Goal: Task Accomplishment & Management: Manage account settings

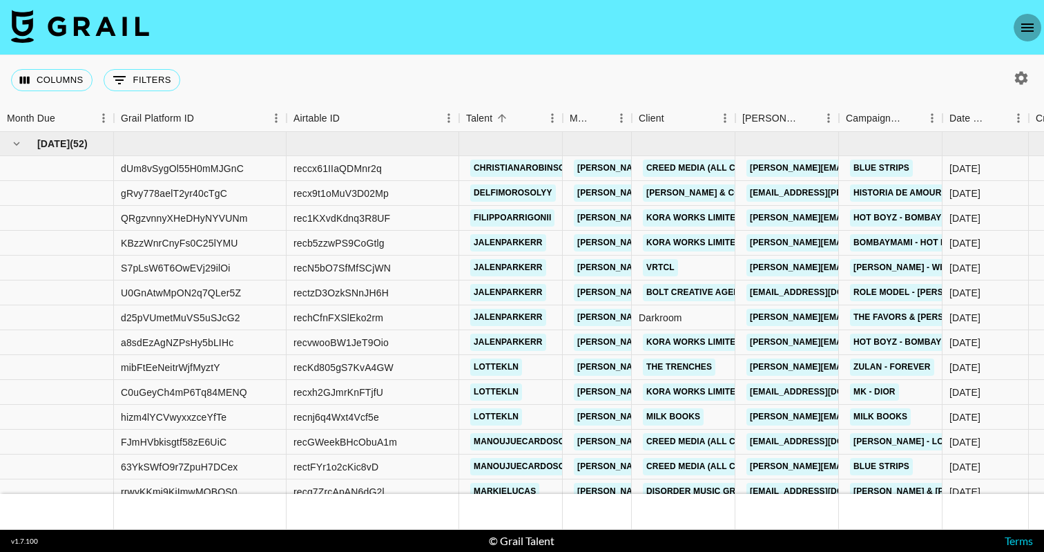
click at [1034, 30] on icon "open drawer" at bounding box center [1027, 27] width 17 height 17
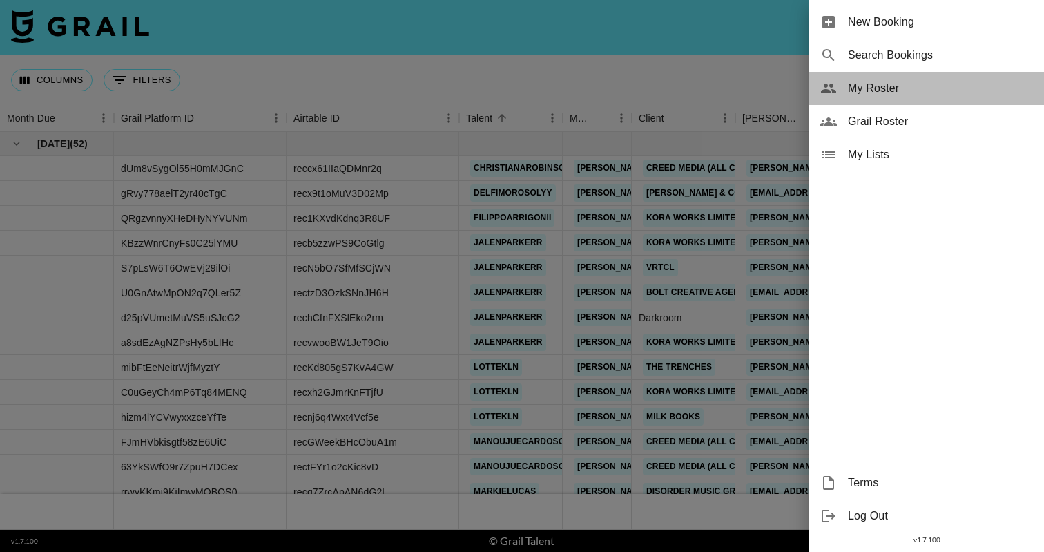
click at [893, 89] on span "My Roster" at bounding box center [940, 88] width 185 height 17
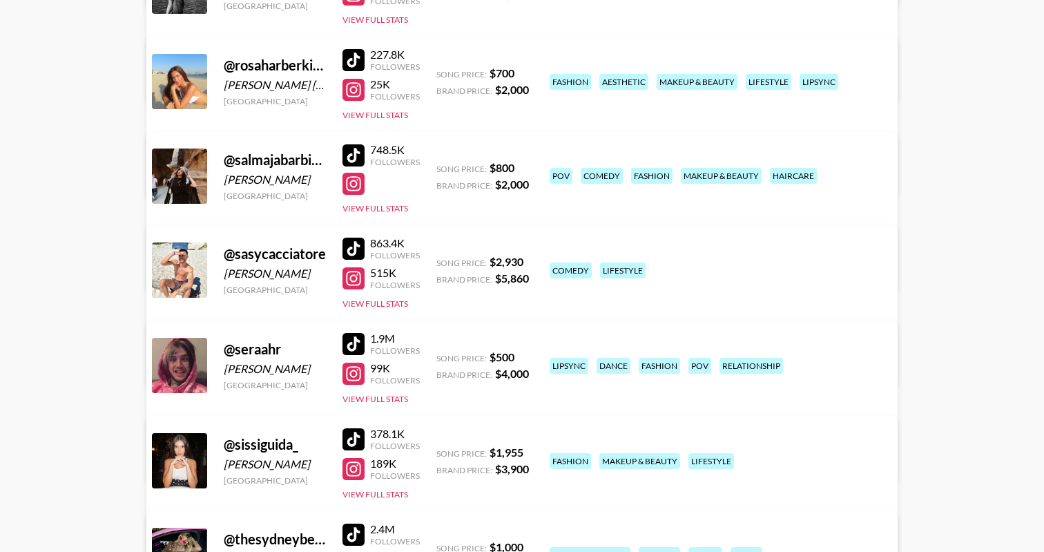
scroll to position [3069, 0]
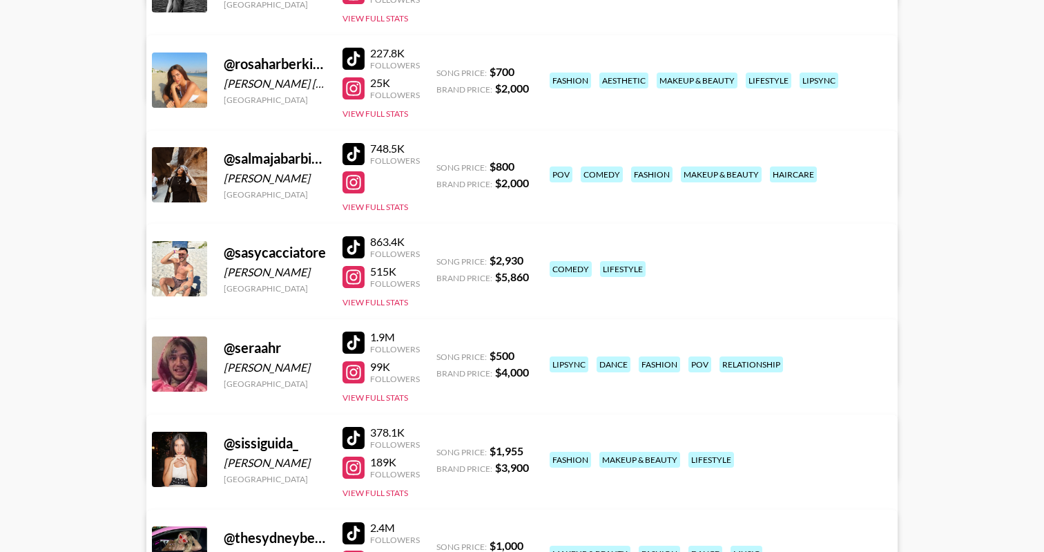
click at [361, 181] on div at bounding box center [353, 182] width 22 height 22
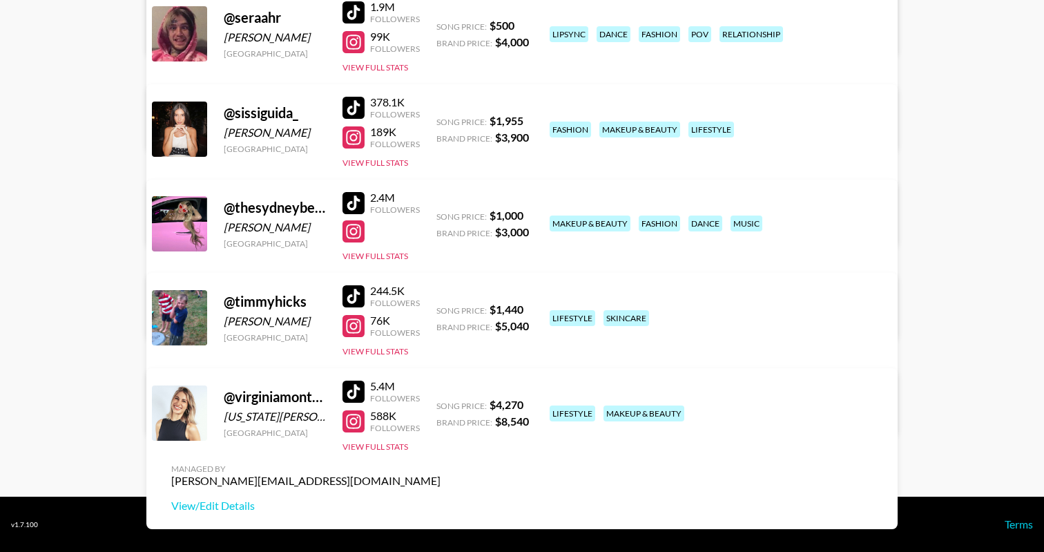
scroll to position [3399, 0]
click at [356, 235] on div at bounding box center [353, 231] width 22 height 22
click at [441, 308] on link "View/Edit Details" at bounding box center [305, 315] width 269 height 14
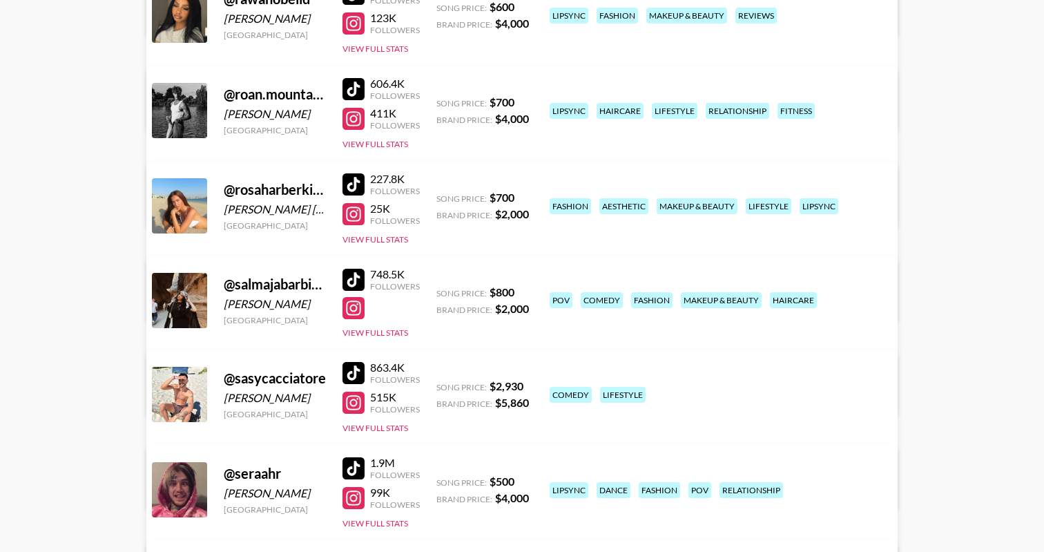
scroll to position [2924, 0]
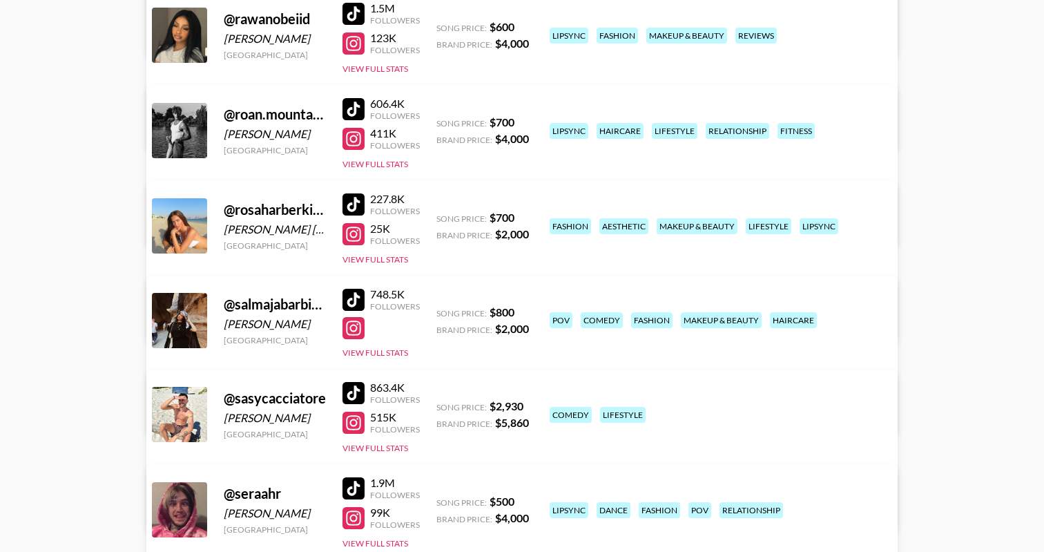
click at [441, 405] on link "View/Edit Details" at bounding box center [305, 412] width 269 height 14
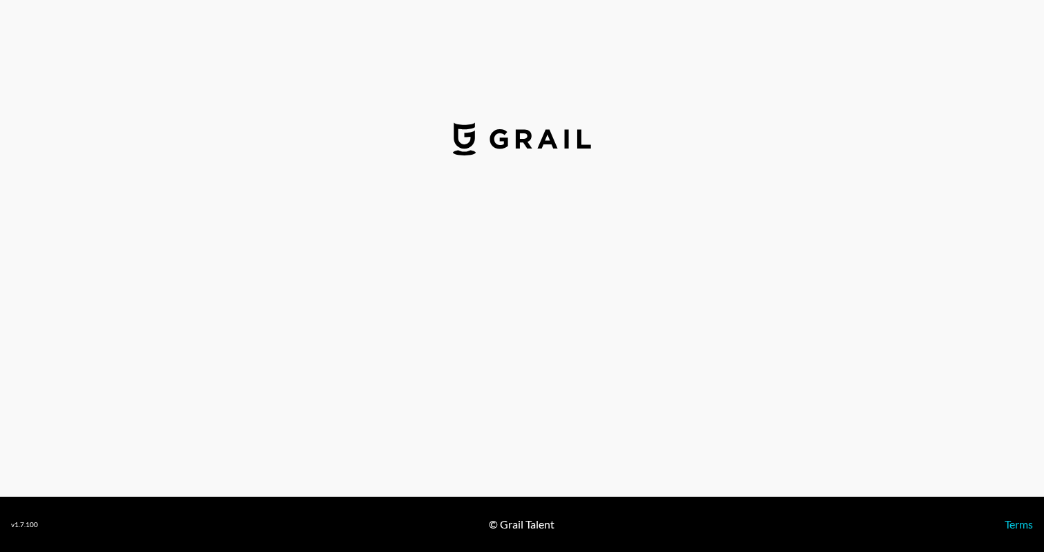
select select "USD"
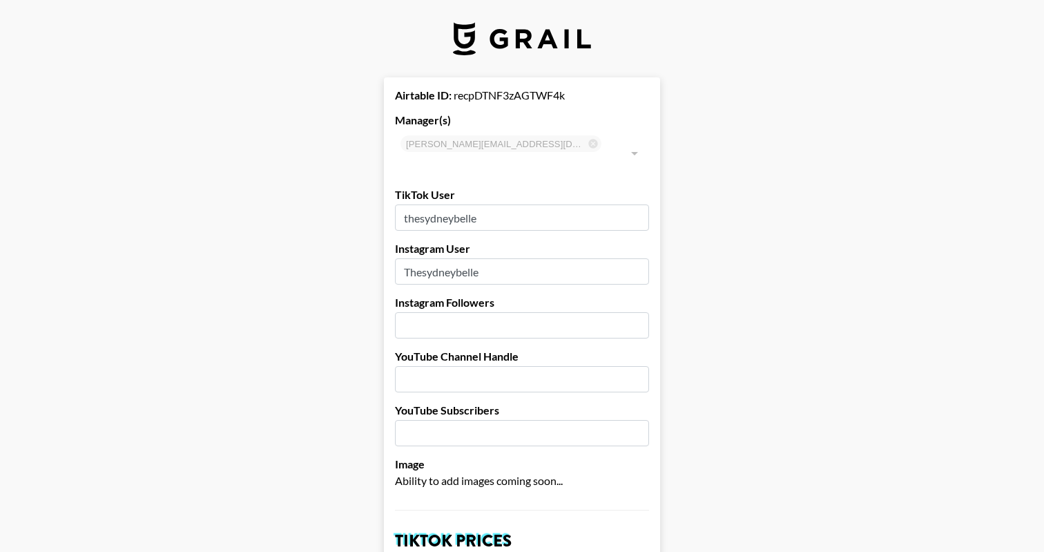
click at [446, 312] on input "number" at bounding box center [522, 325] width 254 height 26
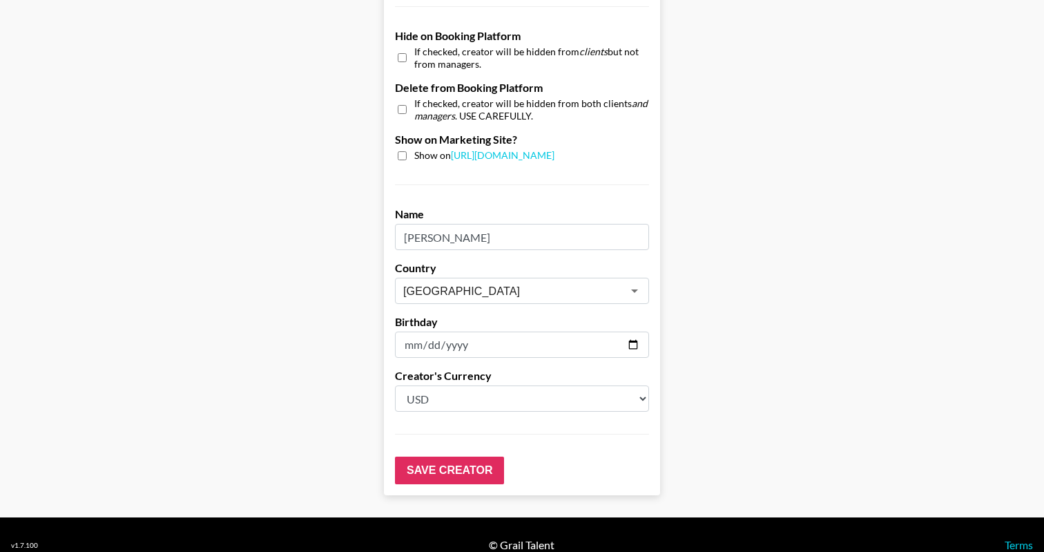
scroll to position [1320, 0]
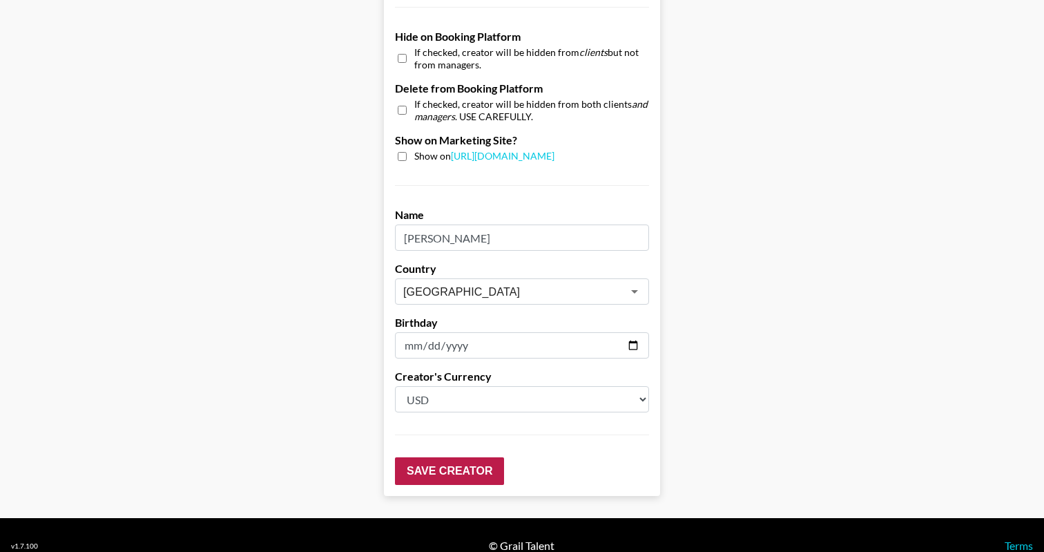
type input "207000"
click at [454, 457] on input "Save Creator" at bounding box center [449, 471] width 109 height 28
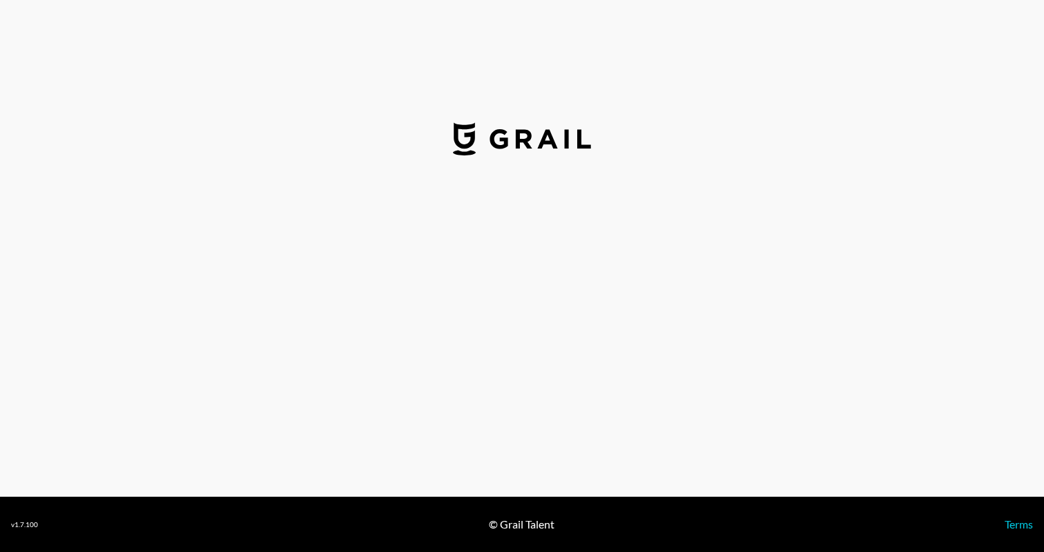
select select "USD"
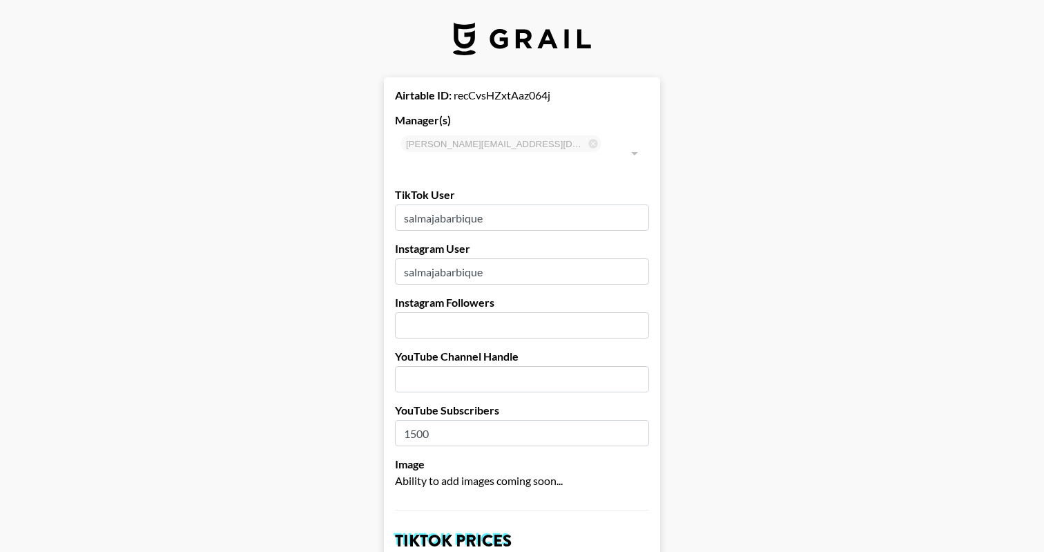
click at [426, 312] on input "number" at bounding box center [522, 325] width 254 height 26
type input "50000"
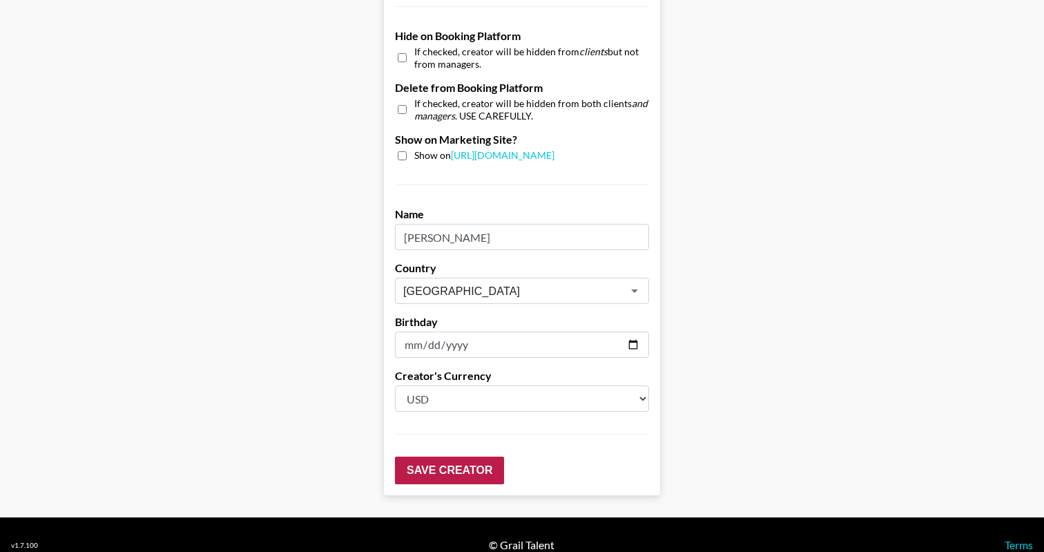
scroll to position [1320, 0]
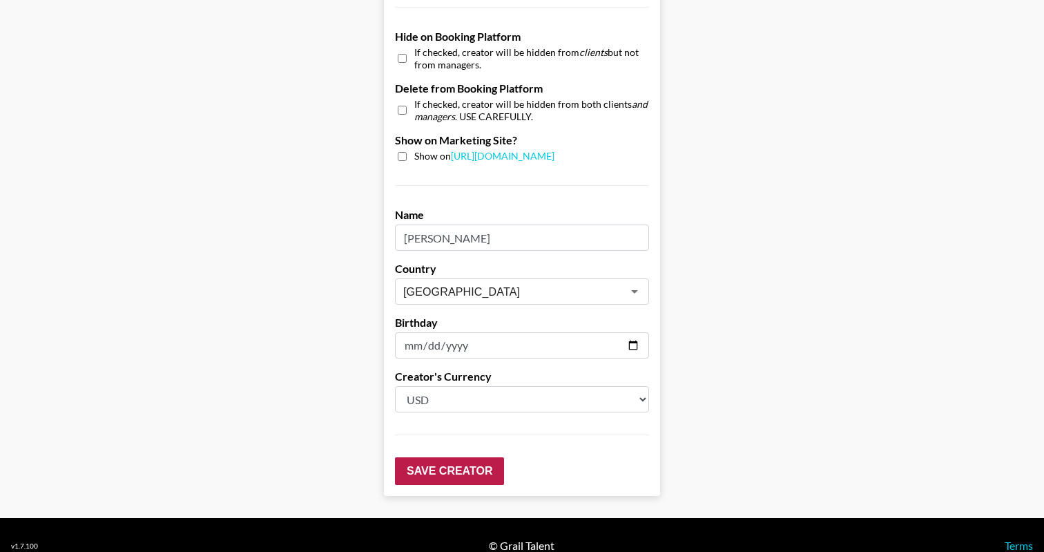
click at [460, 457] on input "Save Creator" at bounding box center [449, 471] width 109 height 28
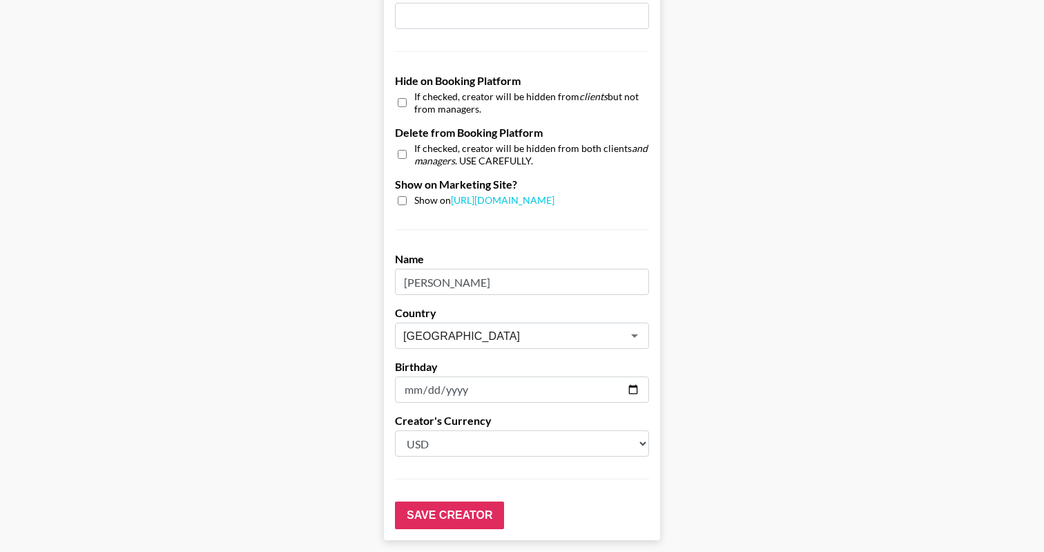
scroll to position [77, 0]
